Goal: Information Seeking & Learning: Stay updated

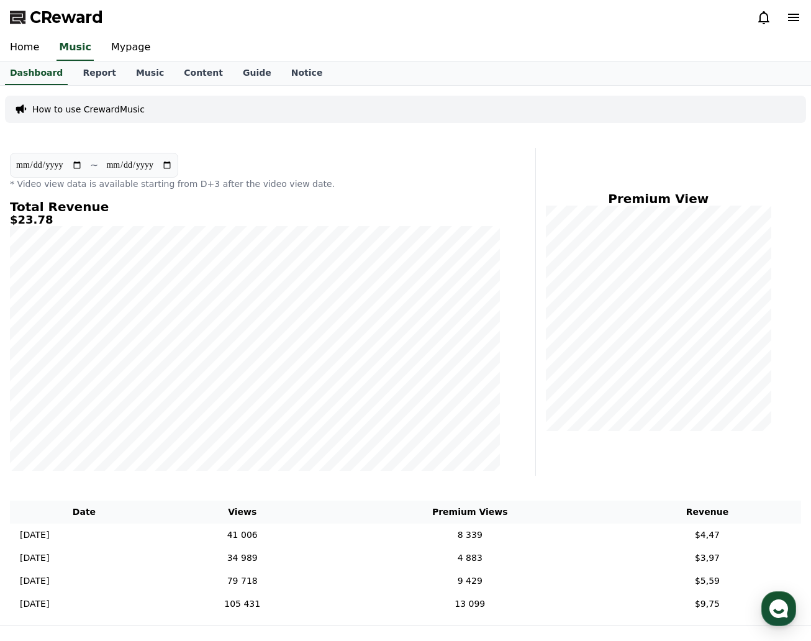
click at [616, 106] on div "How to use CrewardMusic" at bounding box center [405, 109] width 801 height 27
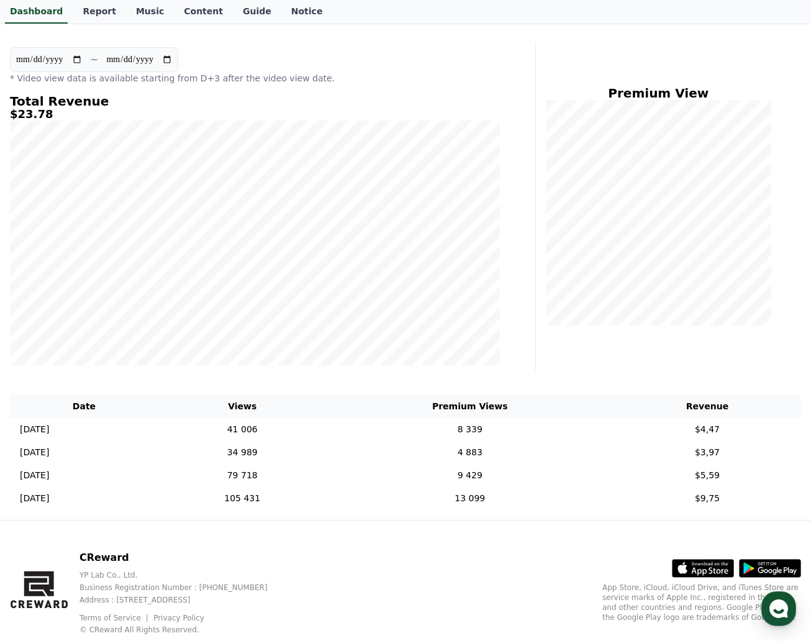
scroll to position [124, 0]
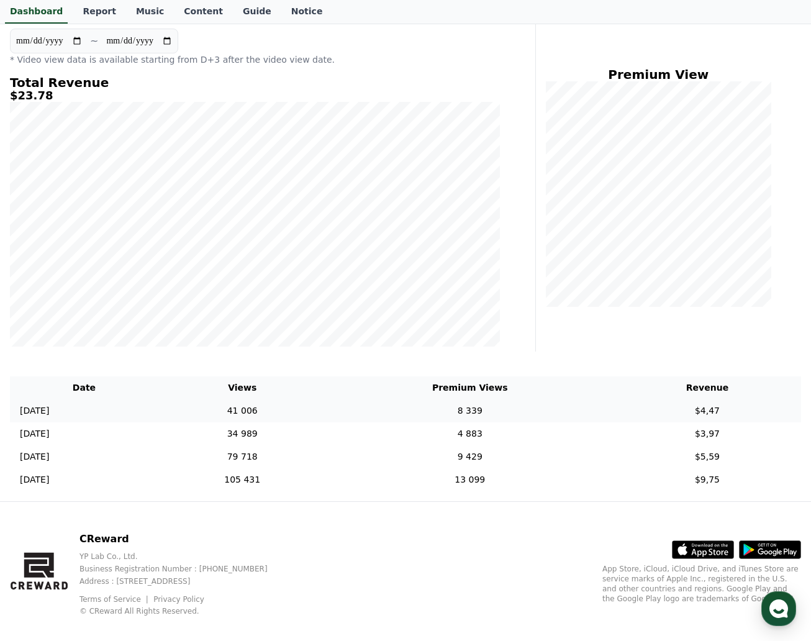
click at [327, 421] on td "41 006" at bounding box center [242, 410] width 168 height 23
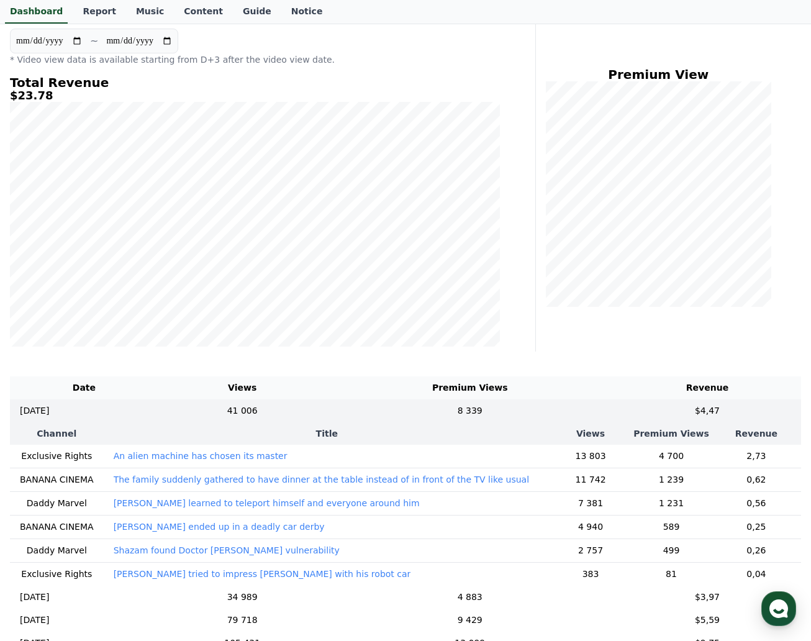
drag, startPoint x: 139, startPoint y: 14, endPoint x: 119, endPoint y: 31, distance: 26.4
click at [139, 14] on link "Music" at bounding box center [150, 12] width 48 height 24
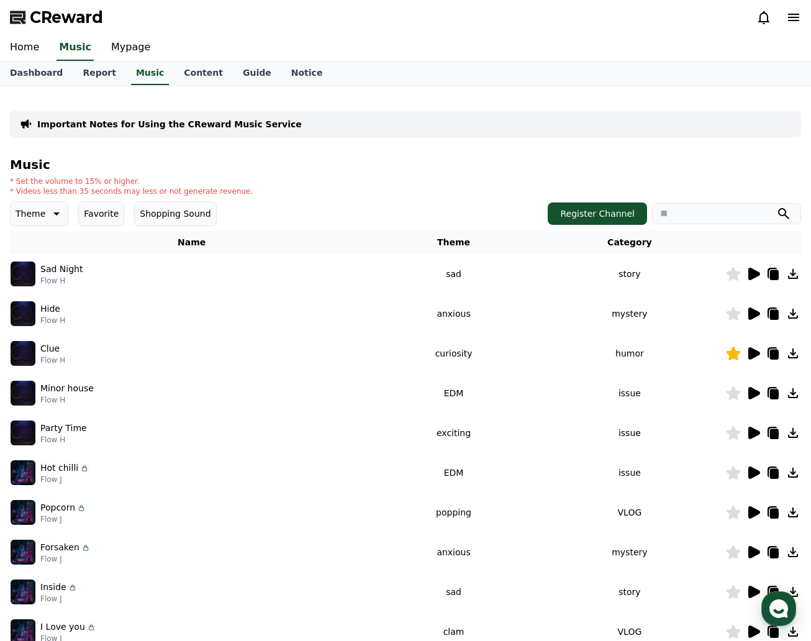
drag, startPoint x: 547, startPoint y: 134, endPoint x: 412, endPoint y: 107, distance: 137.9
click at [547, 134] on div "Important Notes for Using the CReward Music Service" at bounding box center [405, 124] width 791 height 27
click at [233, 83] on link "Guide" at bounding box center [257, 73] width 48 height 24
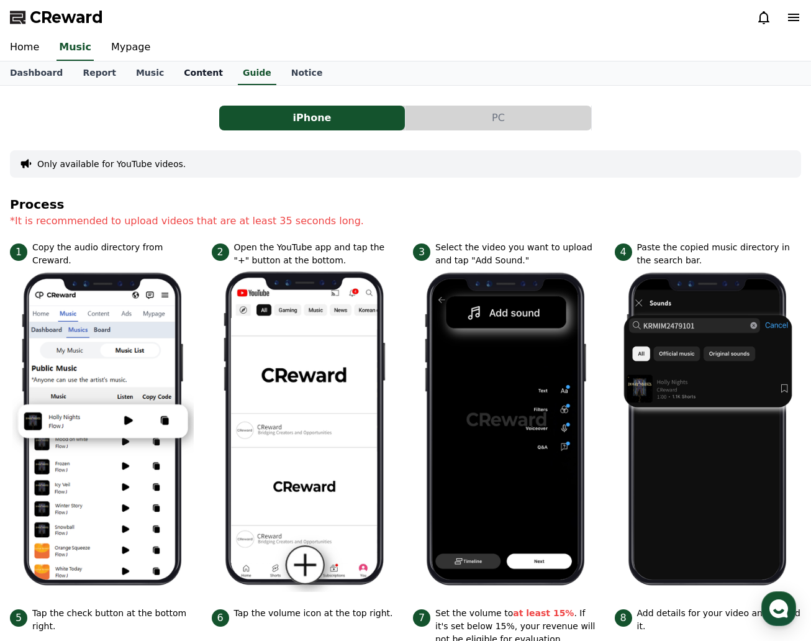
click at [195, 75] on link "Content" at bounding box center [203, 73] width 59 height 24
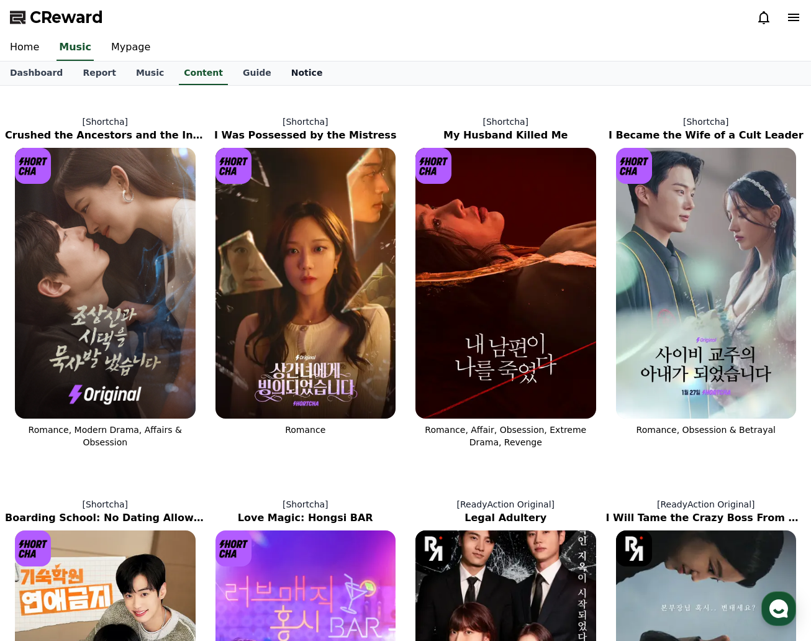
click at [281, 76] on link "Notice" at bounding box center [307, 73] width 52 height 24
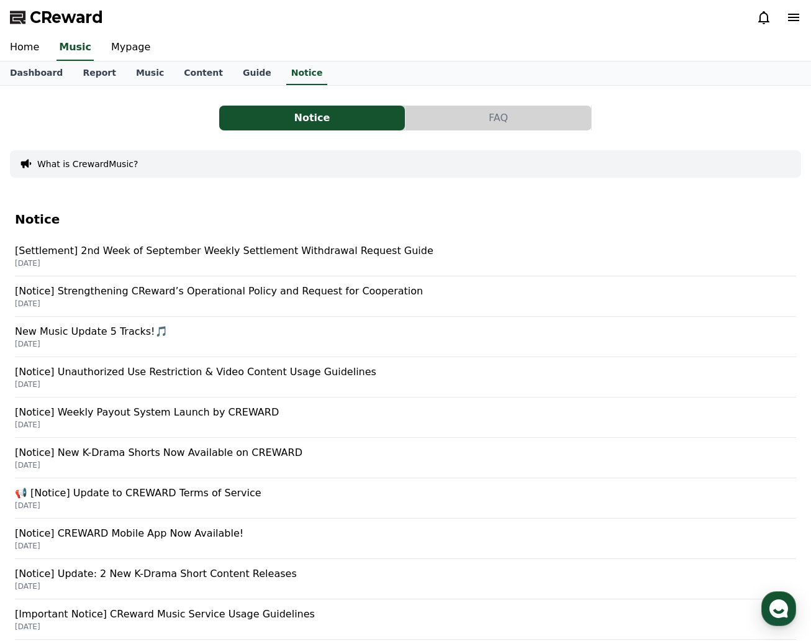
click at [210, 301] on p "[DATE]" at bounding box center [405, 304] width 781 height 10
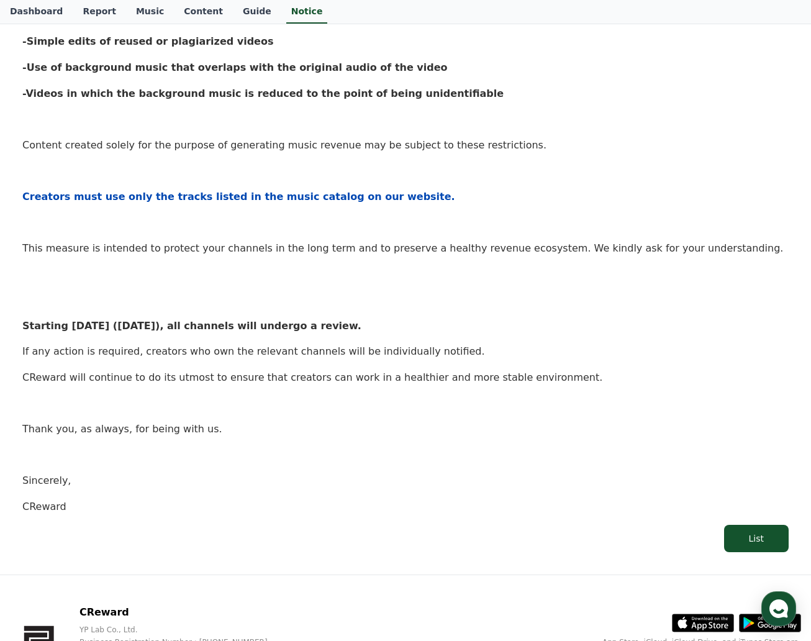
scroll to position [497, 0]
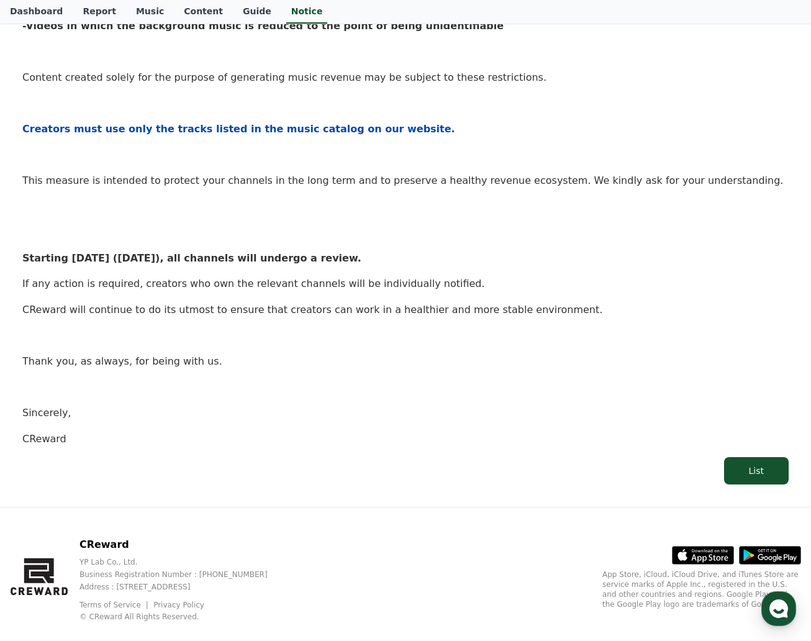
drag, startPoint x: 350, startPoint y: 255, endPoint x: 23, endPoint y: 247, distance: 327.5
click at [23, 247] on div "Hello, Creators, We would like to sincerely thank all creators for always being…" at bounding box center [405, 95] width 767 height 704
copy strong "Starting [DATE] ([DATE]), all channels will undergo a review."
click at [600, 288] on p "If any action is required, creators who own the relevant channels will be indiv…" at bounding box center [405, 284] width 767 height 16
click at [566, 341] on p at bounding box center [405, 336] width 767 height 16
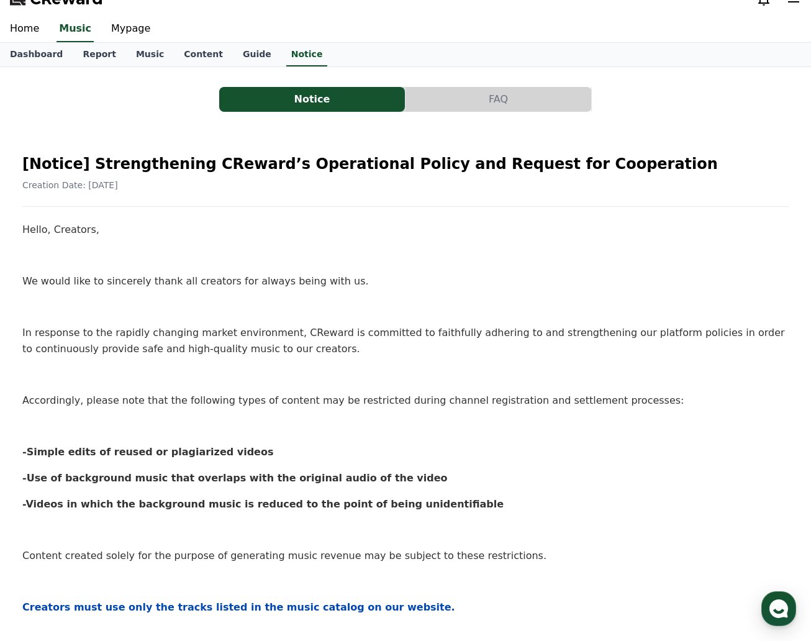
scroll to position [0, 0]
